Goal: Information Seeking & Learning: Learn about a topic

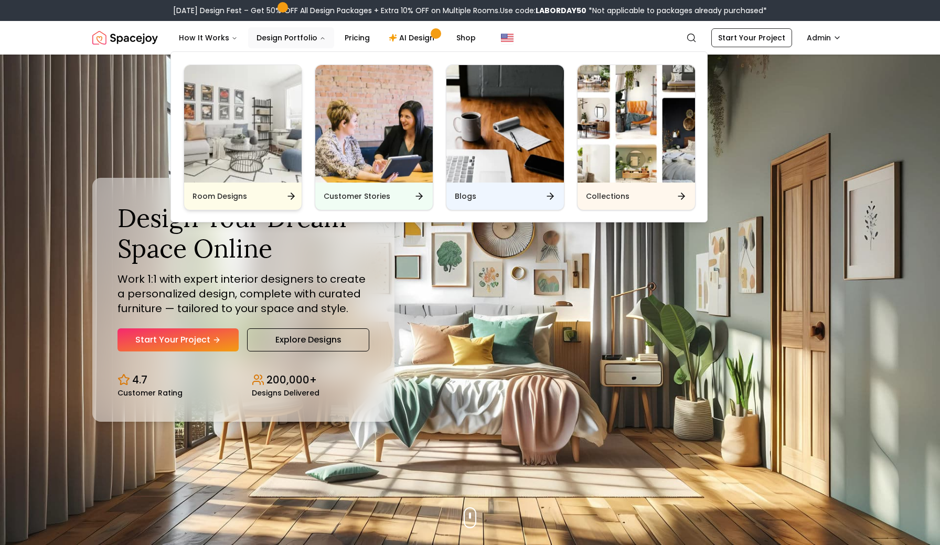
click at [239, 146] on img "Main" at bounding box center [243, 124] width 118 height 118
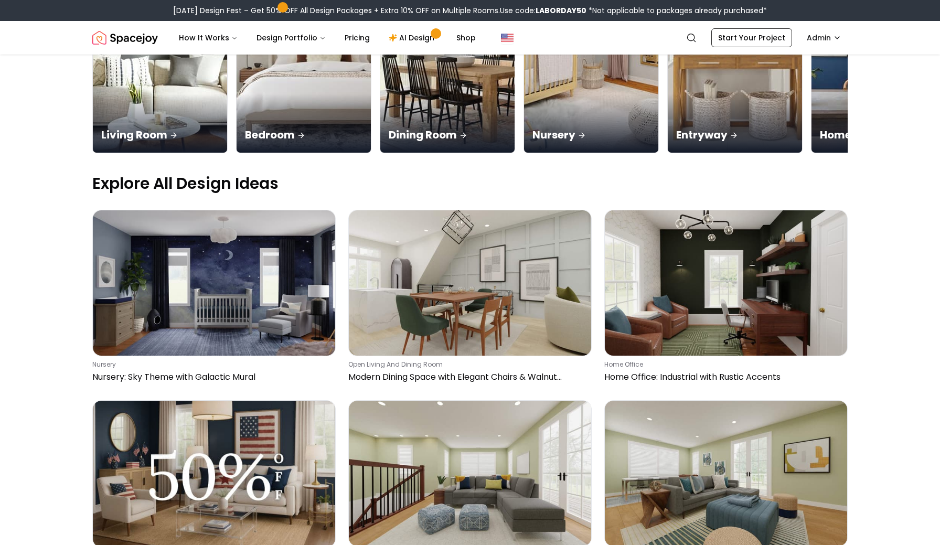
scroll to position [241, 0]
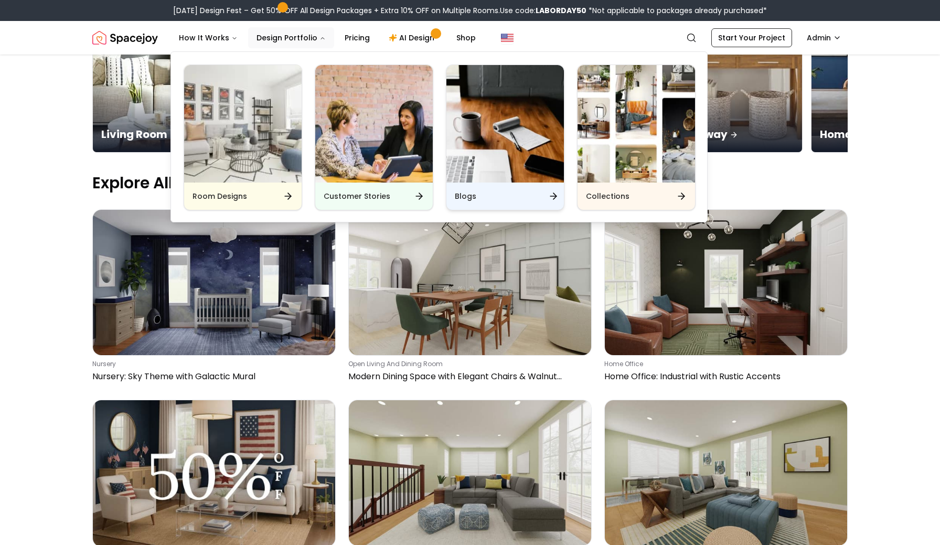
click at [516, 150] on img "Main" at bounding box center [505, 124] width 118 height 118
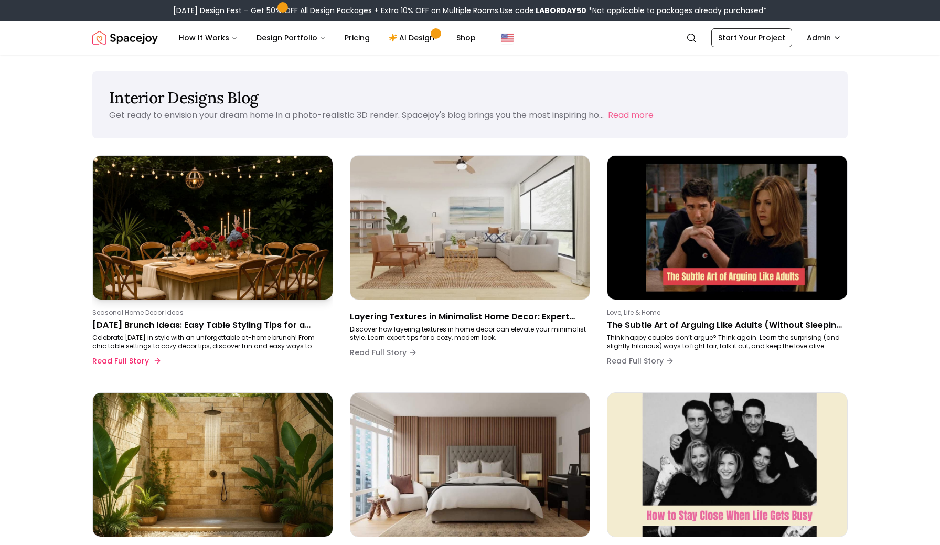
click at [129, 361] on button "Read Full Story" at bounding box center [125, 360] width 67 height 21
